Goal: Transaction & Acquisition: Purchase product/service

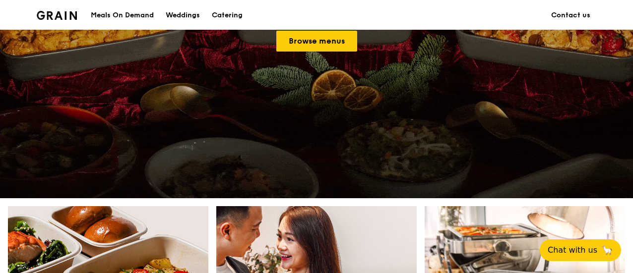
scroll to position [397, 0]
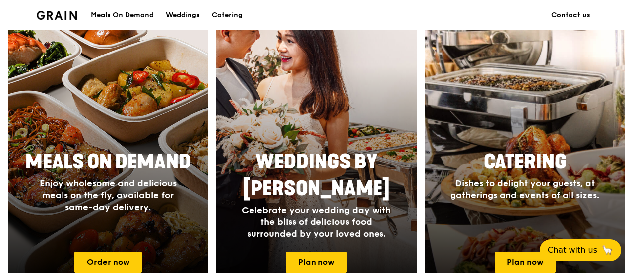
click at [531, 148] on div "Catering Dishes to delight your guests, at gatherings and events of all sizes." at bounding box center [524, 175] width 198 height 60
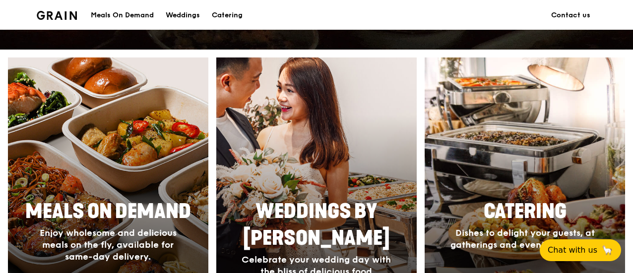
scroll to position [496, 0]
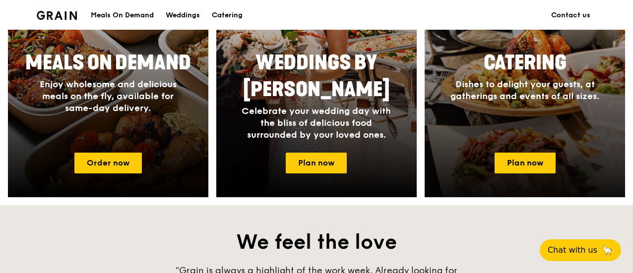
click at [522, 61] on span "Catering" at bounding box center [524, 63] width 83 height 24
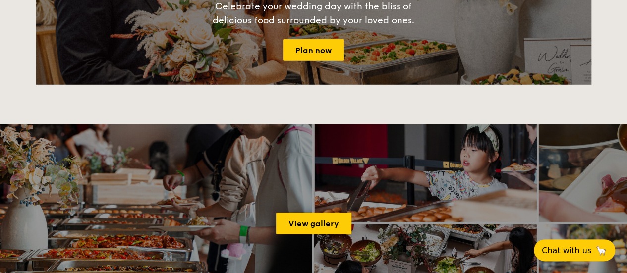
scroll to position [1190, 0]
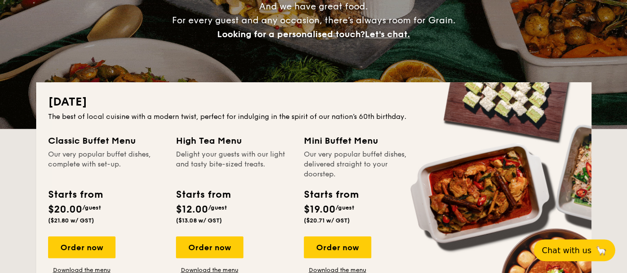
scroll to position [198, 0]
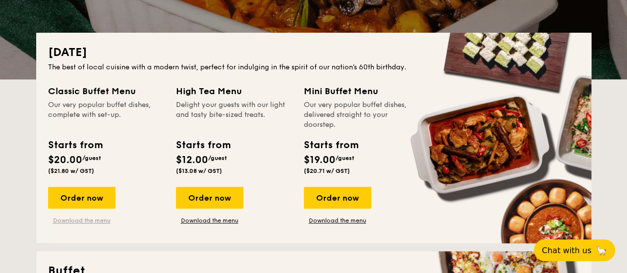
click at [92, 220] on link "Download the menu" at bounding box center [81, 221] width 67 height 8
click at [72, 221] on link "Download the menu" at bounding box center [81, 221] width 67 height 8
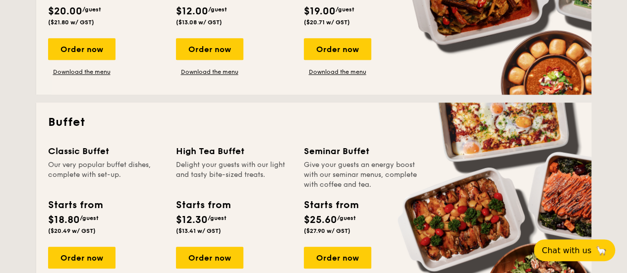
scroll to position [446, 0]
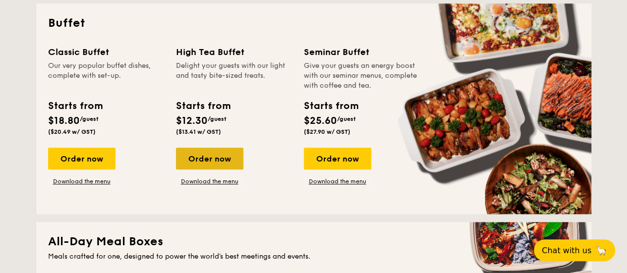
click at [218, 158] on div "Order now" at bounding box center [209, 159] width 67 height 22
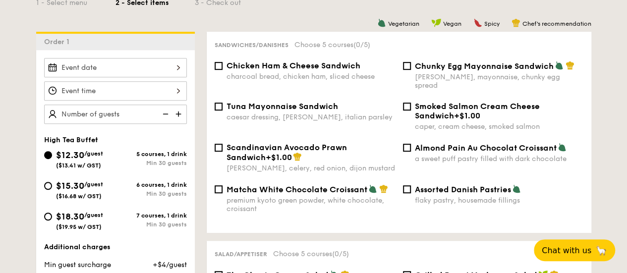
scroll to position [298, 0]
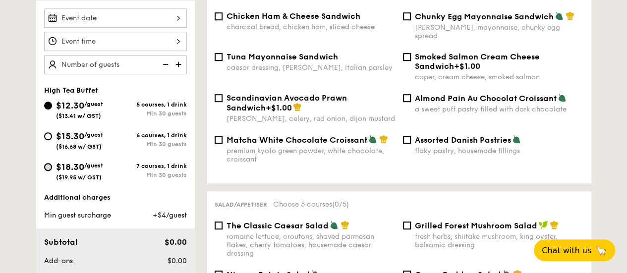
click at [49, 166] on input "$18.30 /guest ($19.95 w/ GST) 7 courses, 1 drink Min 30 guests" at bounding box center [48, 167] width 8 height 8
radio input "true"
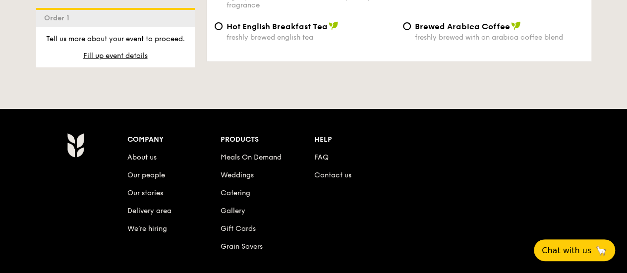
scroll to position [1587, 0]
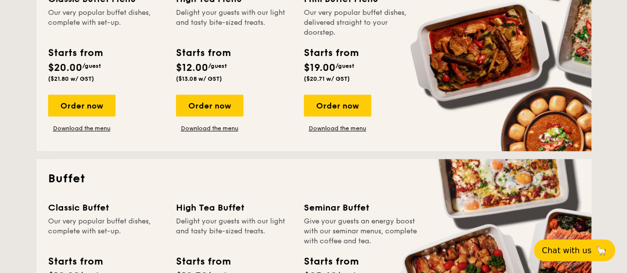
scroll to position [390, 0]
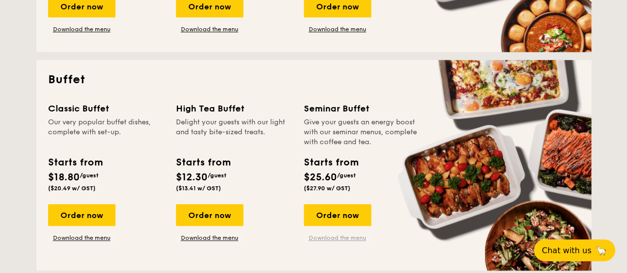
click at [332, 235] on link "Download the menu" at bounding box center [337, 238] width 67 height 8
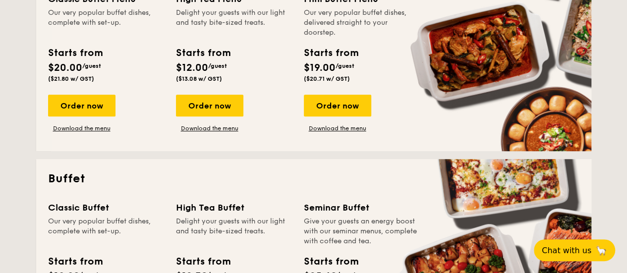
scroll to position [191, 0]
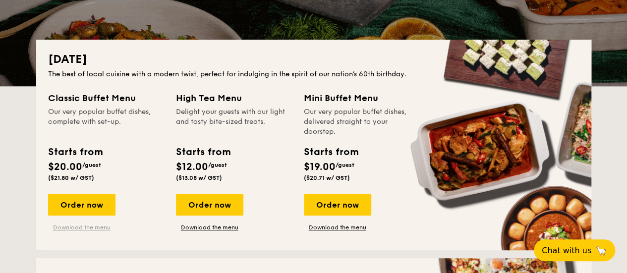
click at [76, 227] on link "Download the menu" at bounding box center [81, 228] width 67 height 8
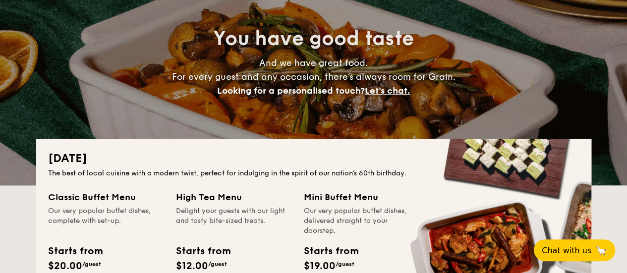
scroll to position [0, 0]
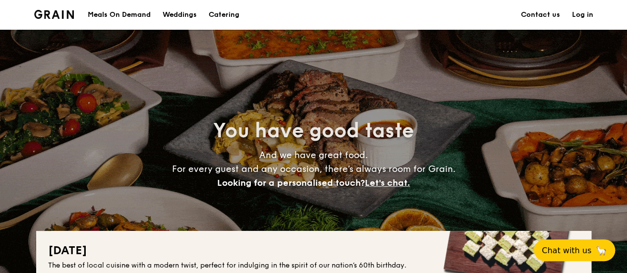
click at [223, 9] on h1 "Catering" at bounding box center [224, 15] width 31 height 30
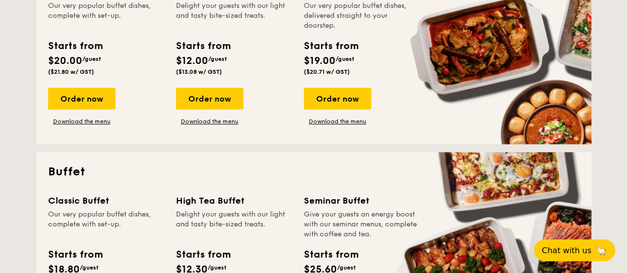
scroll to position [397, 0]
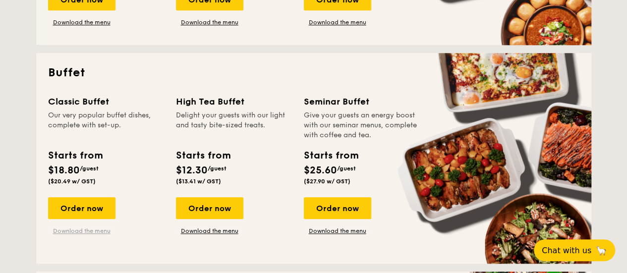
click at [89, 231] on link "Download the menu" at bounding box center [81, 231] width 67 height 8
